Goal: Task Accomplishment & Management: Manage account settings

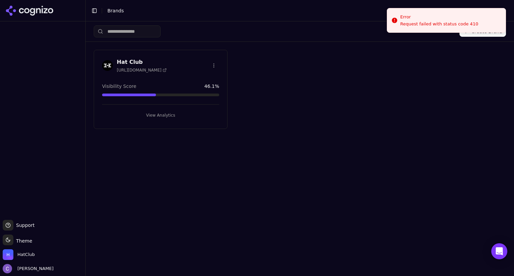
click at [185, 115] on button "View Analytics" at bounding box center [160, 115] width 117 height 11
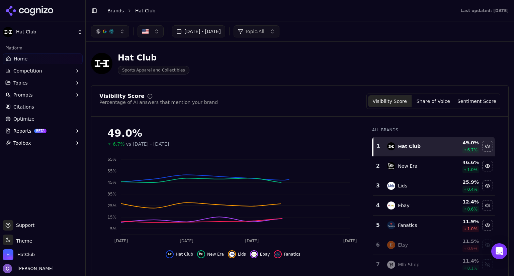
click at [225, 31] on button "[DATE] - [DATE]" at bounding box center [198, 31] width 53 height 12
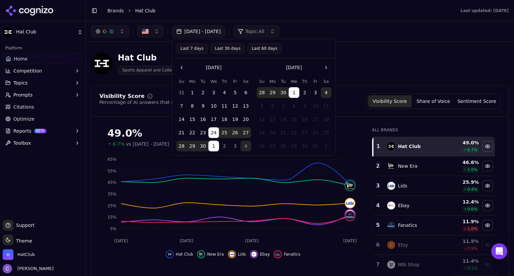
click at [229, 50] on button "Last 30 days" at bounding box center [227, 48] width 34 height 11
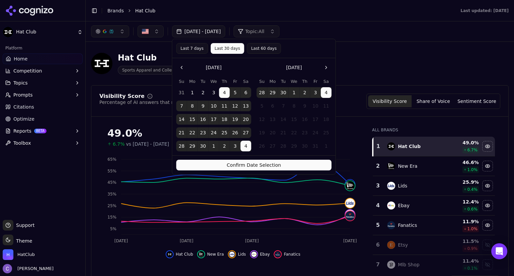
click at [286, 164] on button "Confirm Date Selection" at bounding box center [253, 165] width 155 height 11
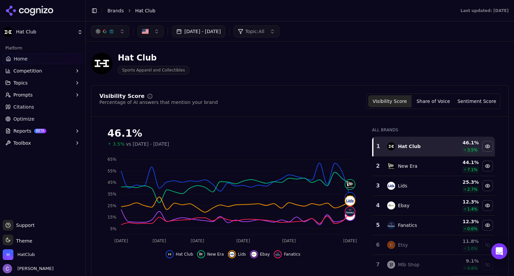
click at [397, 20] on header "Toggle Sidebar Brands Hat Club Last updated: [DATE]" at bounding box center [300, 10] width 428 height 21
click at [36, 81] on button "Topics" at bounding box center [43, 83] width 80 height 11
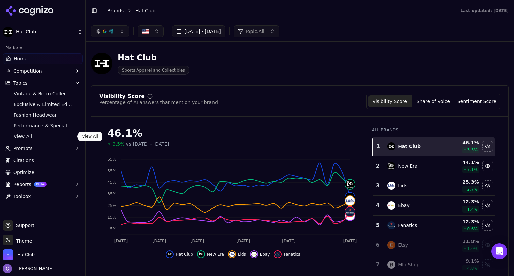
click at [26, 137] on span "View All" at bounding box center [43, 136] width 58 height 7
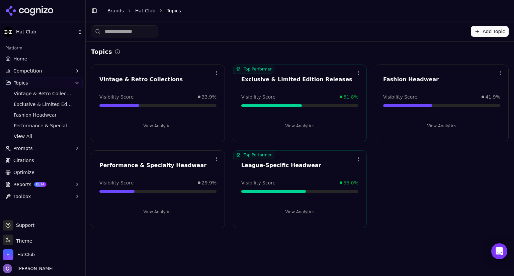
click at [299, 214] on button "View Analytics" at bounding box center [299, 212] width 117 height 11
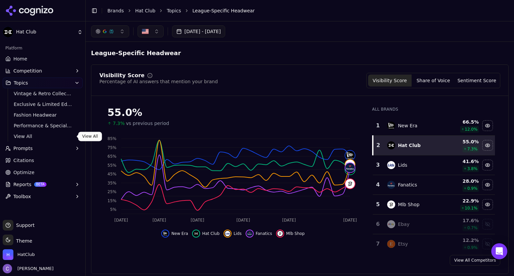
click at [37, 138] on span "View All" at bounding box center [43, 136] width 58 height 7
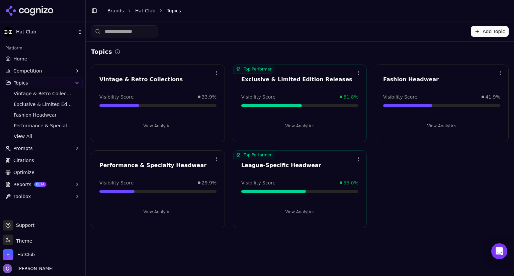
click at [303, 126] on button "View Analytics" at bounding box center [299, 126] width 117 height 11
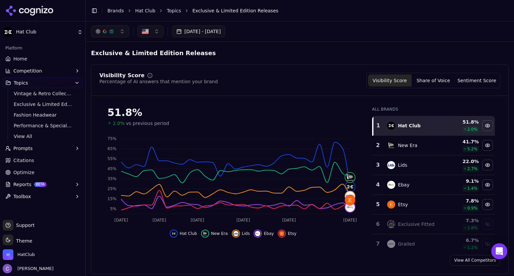
click at [27, 150] on span "Prompts" at bounding box center [22, 148] width 19 height 7
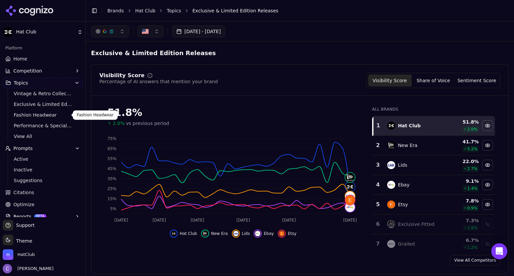
click at [39, 117] on span "Fashion Headwear" at bounding box center [43, 115] width 58 height 7
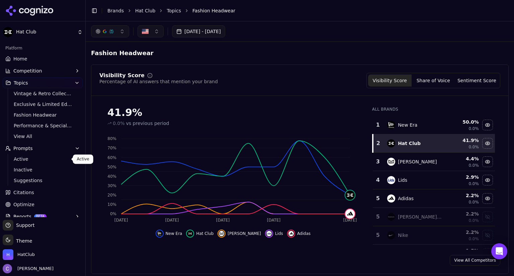
click at [20, 164] on link "Active" at bounding box center [43, 158] width 64 height 9
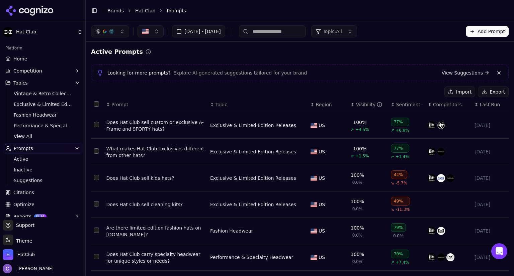
click at [350, 105] on div "↕ Visibility" at bounding box center [367, 104] width 35 height 7
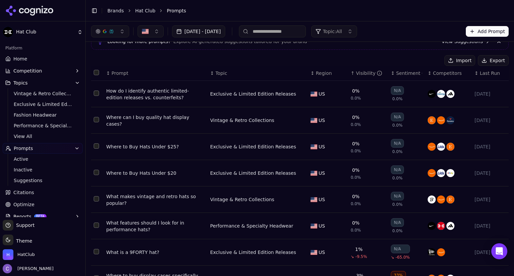
scroll to position [29, 0]
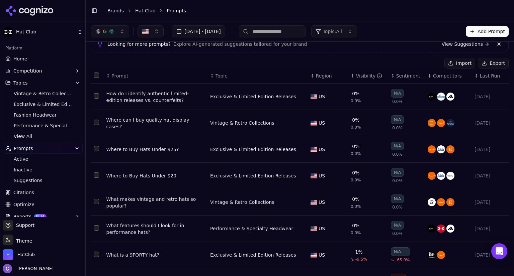
click at [95, 175] on button "Select row 194" at bounding box center [96, 175] width 5 height 5
click at [96, 149] on button "Select row 193" at bounding box center [96, 148] width 5 height 5
click at [96, 123] on button "Select row 192" at bounding box center [96, 122] width 5 height 5
click at [96, 97] on button "Select row 191" at bounding box center [96, 95] width 5 height 5
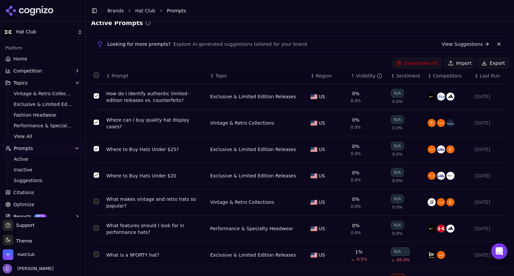
scroll to position [44, 0]
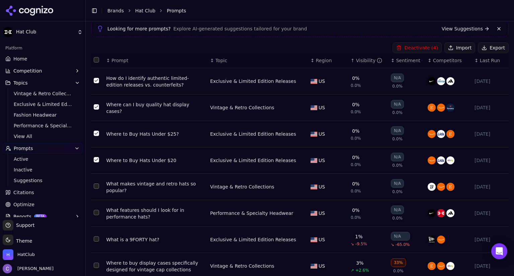
click at [96, 210] on button "Select row 196" at bounding box center [96, 212] width 5 height 5
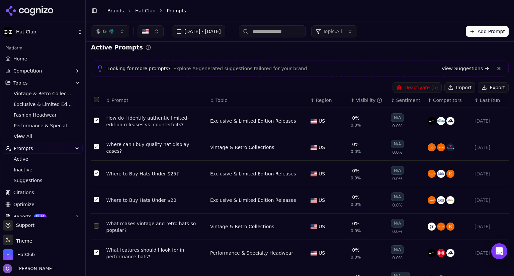
scroll to position [4, 0]
click at [415, 87] on button "Deactivate ( 5 )" at bounding box center [416, 88] width 49 height 11
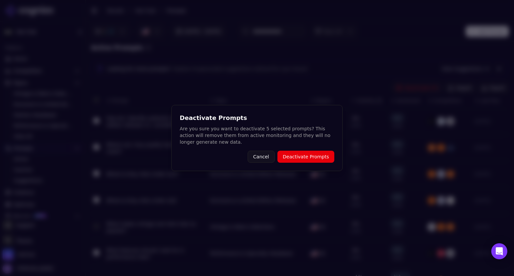
click at [311, 154] on button "Deactivate Prompts" at bounding box center [305, 157] width 57 height 12
